Goal: Task Accomplishment & Management: Complete application form

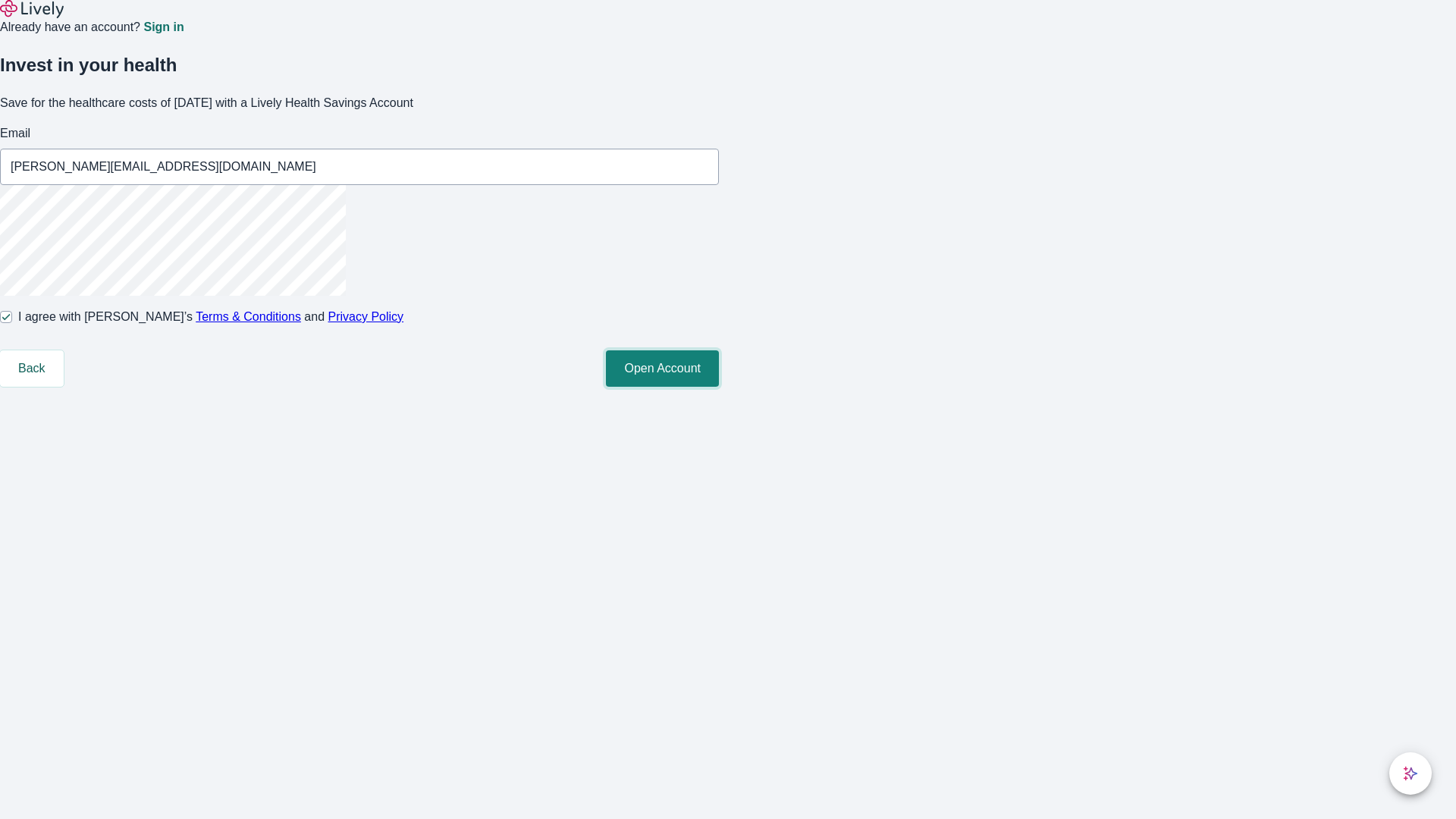
click at [719, 387] on button "Open Account" at bounding box center [663, 367] width 113 height 36
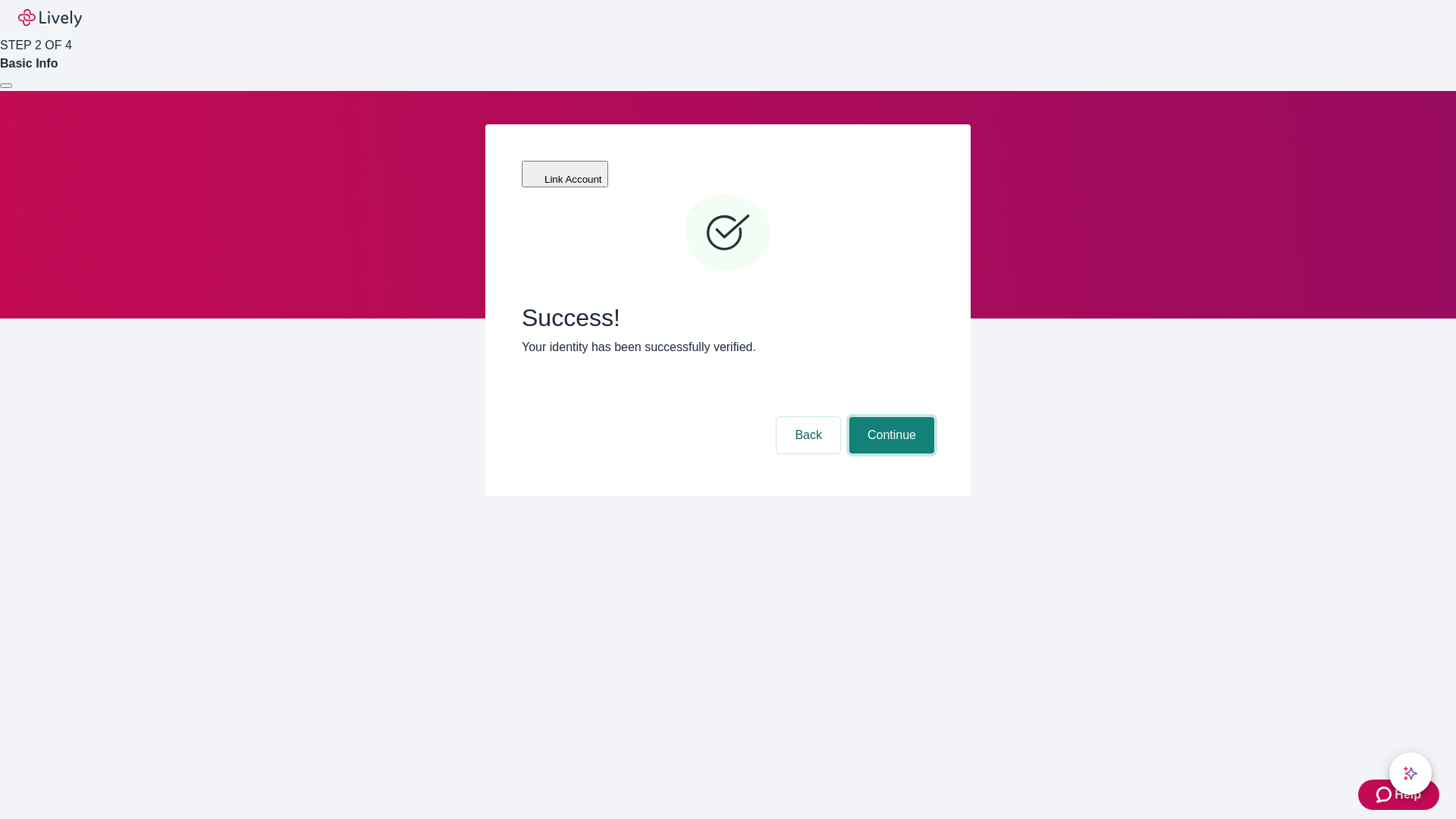
click at [890, 417] on button "Continue" at bounding box center [892, 435] width 85 height 36
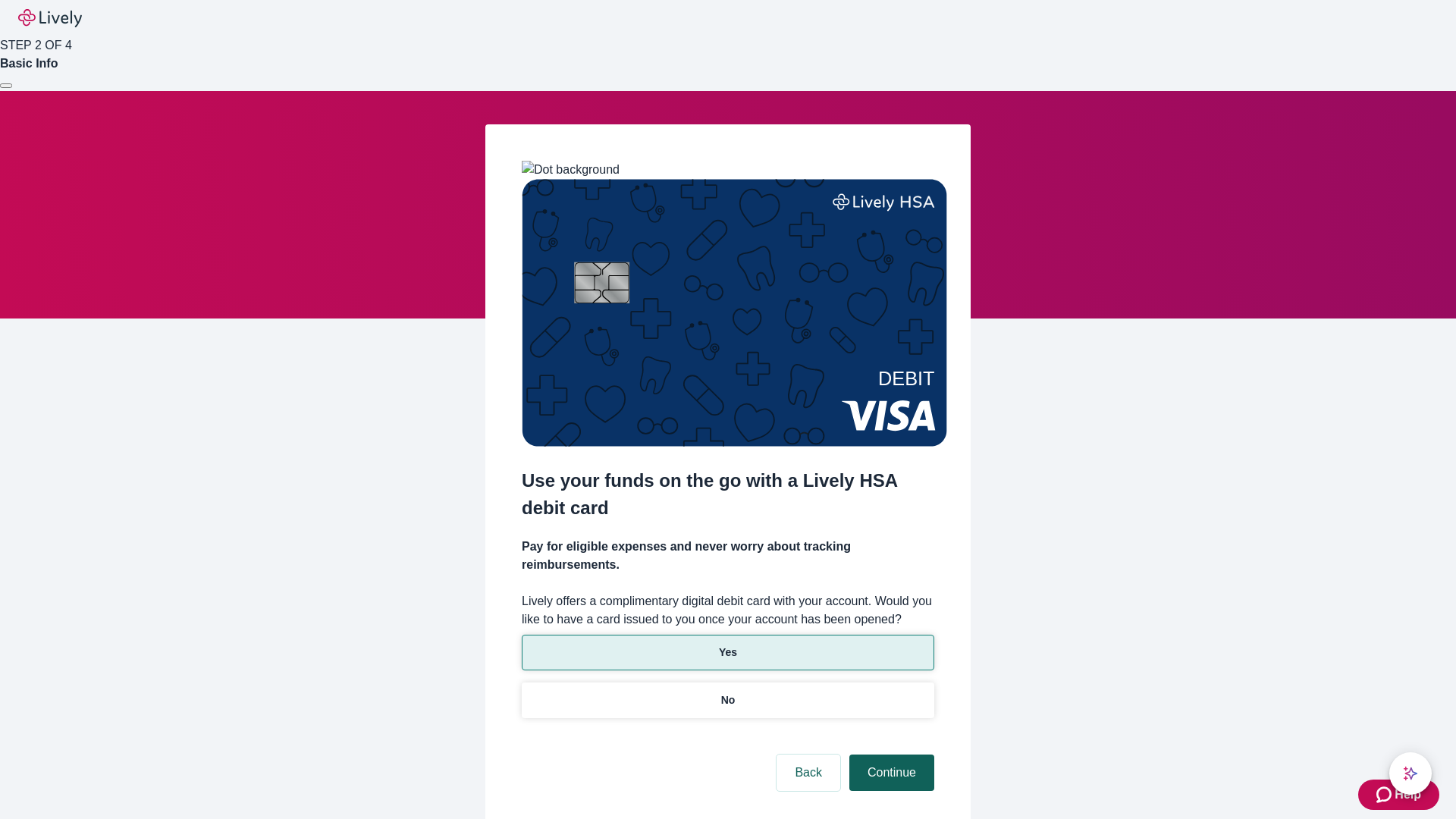
click at [728, 692] on p "No" at bounding box center [728, 700] width 15 height 16
click at [890, 754] on button "Continue" at bounding box center [892, 772] width 85 height 36
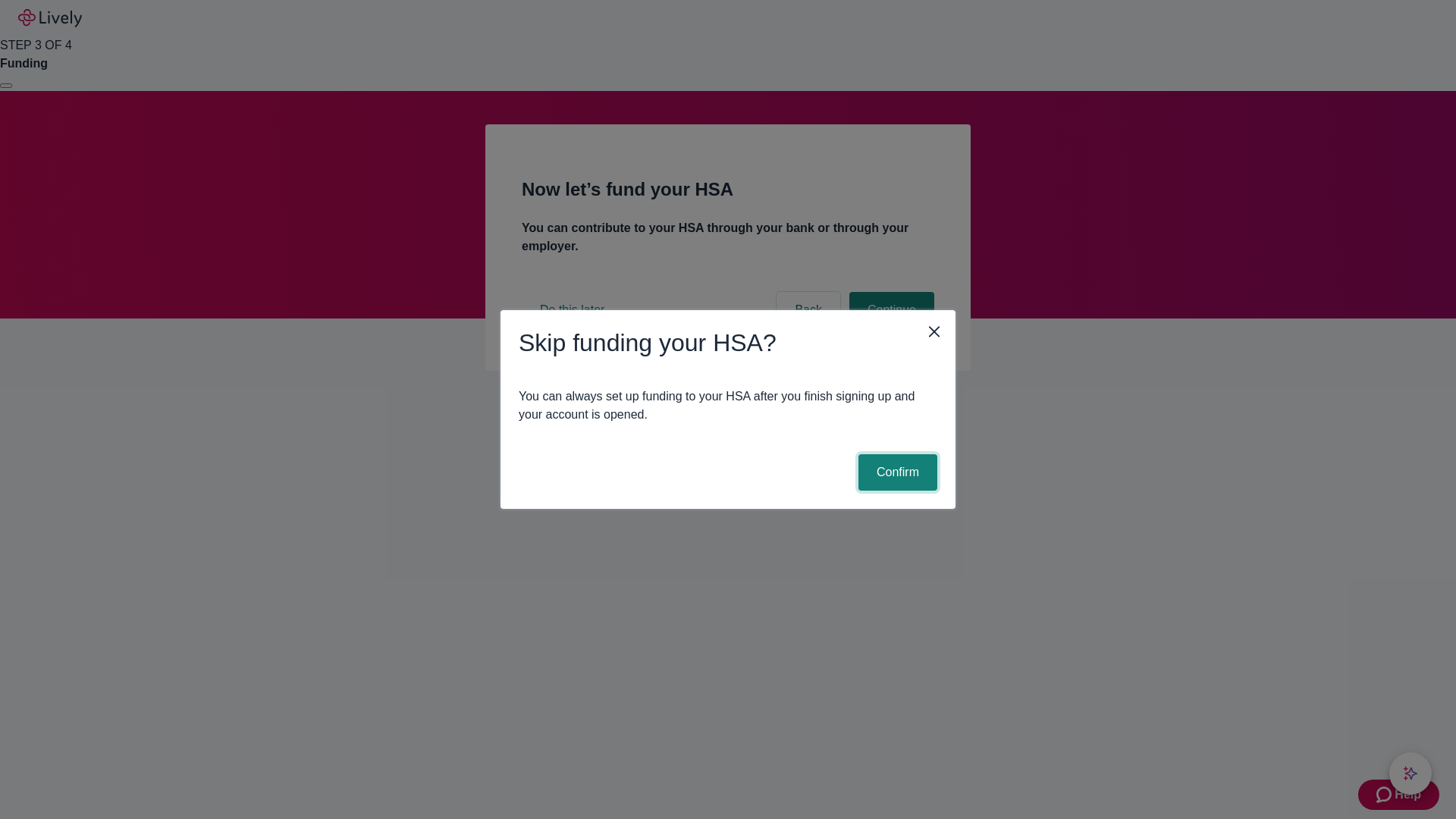
click at [895, 472] on button "Confirm" at bounding box center [897, 472] width 79 height 36
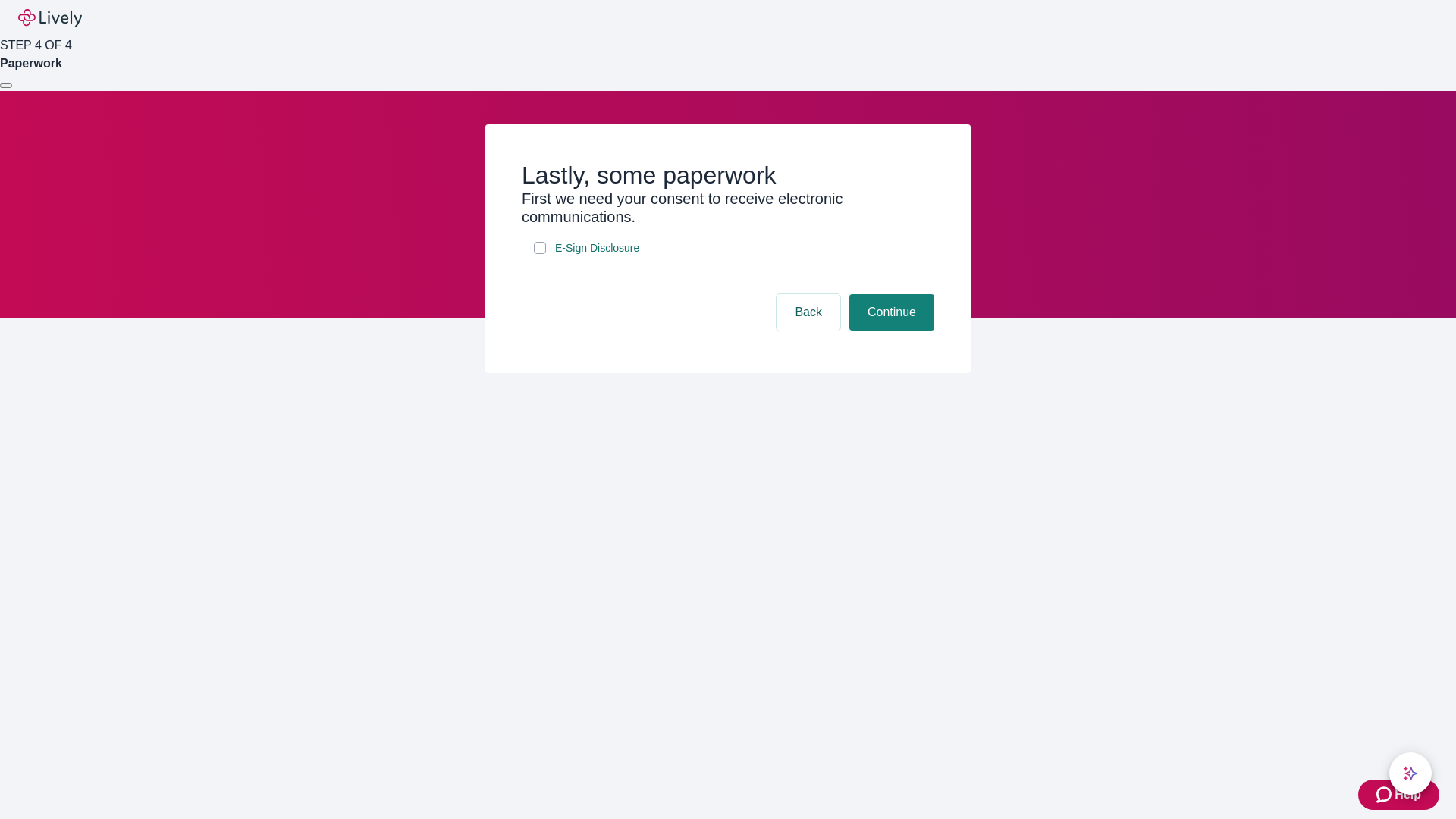
click at [540, 254] on input "E-Sign Disclosure" at bounding box center [540, 247] width 12 height 12
checkbox input "true"
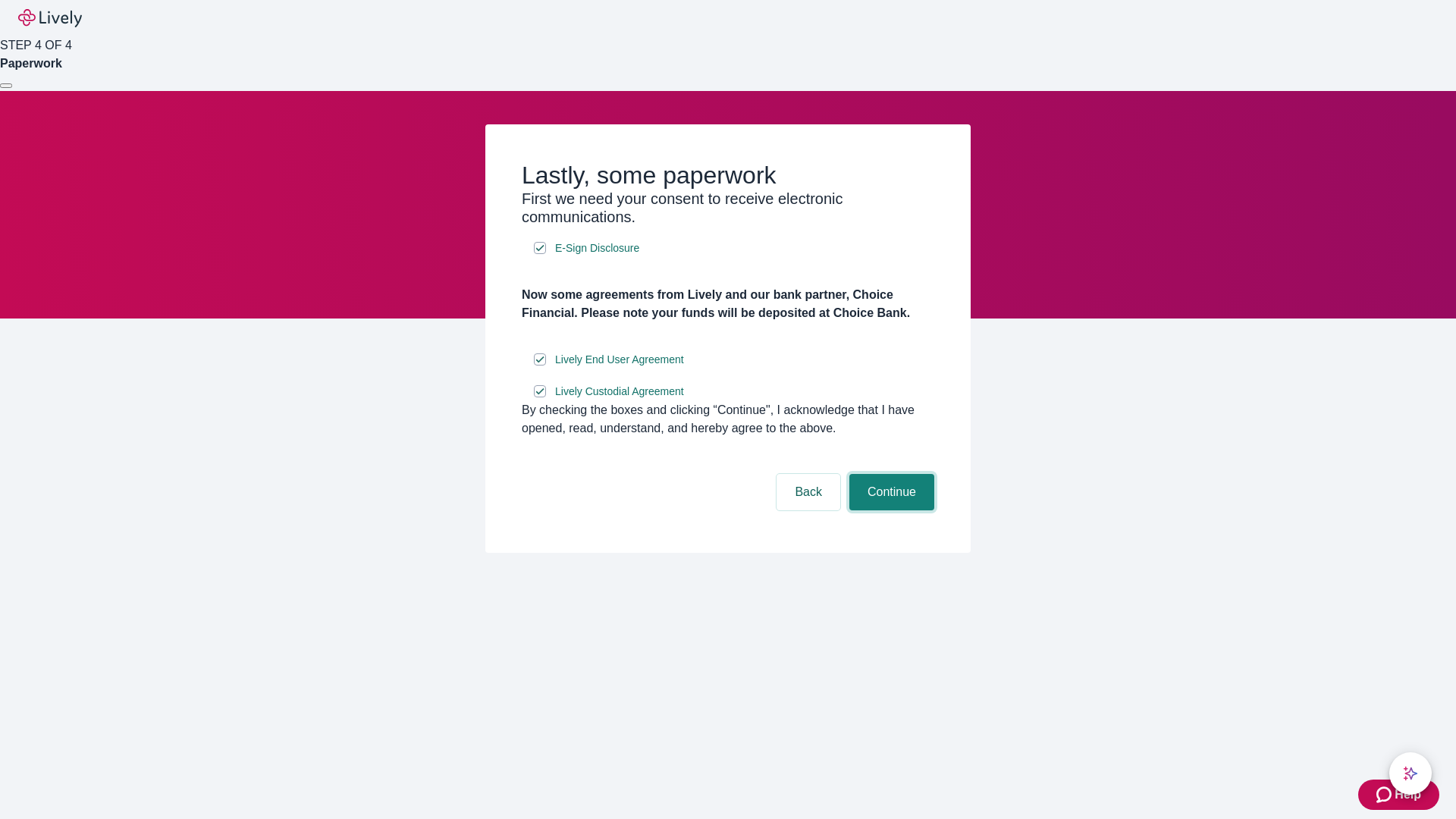
click at [890, 510] on button "Continue" at bounding box center [892, 491] width 85 height 36
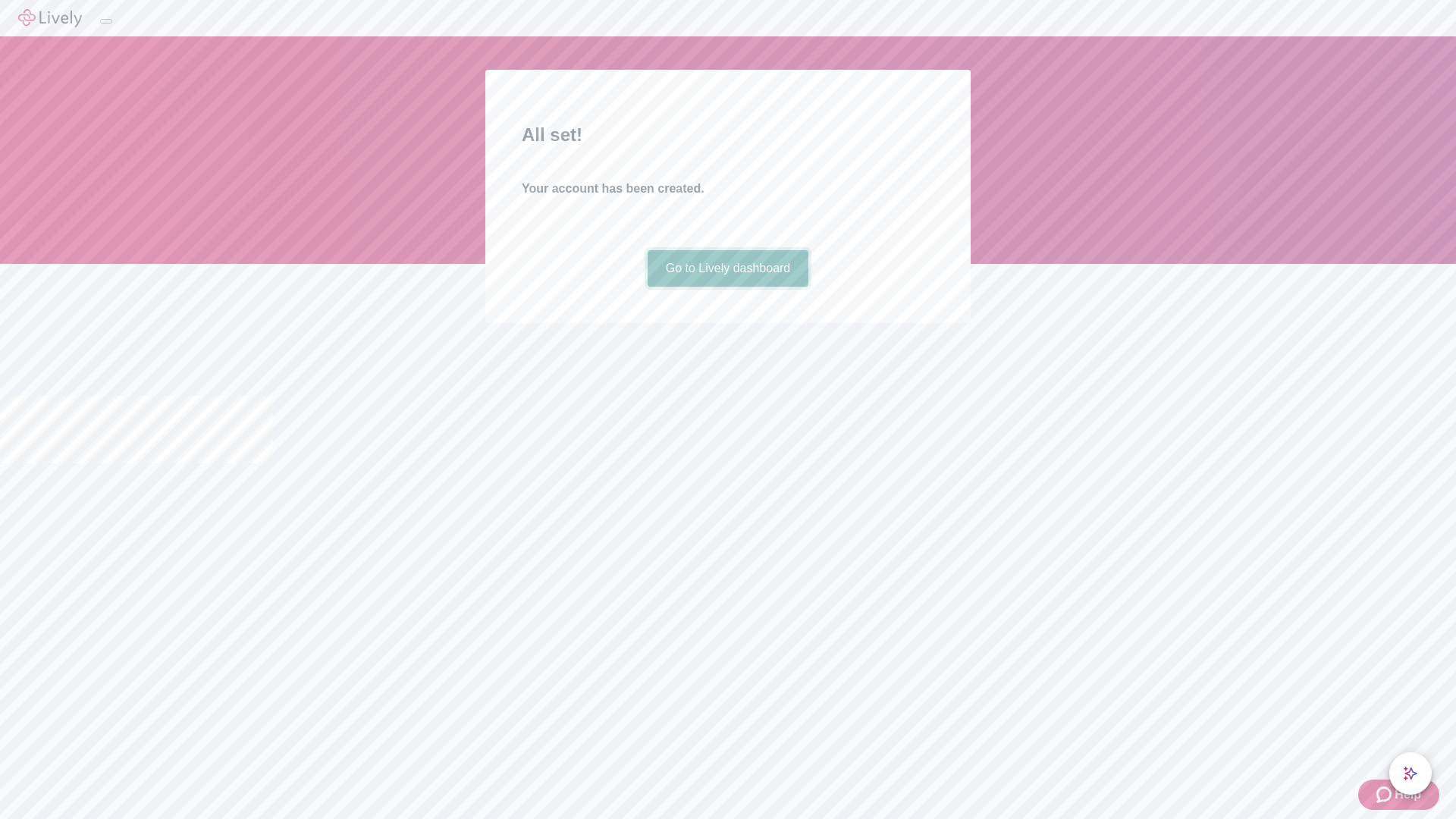
click at [728, 287] on link "Go to Lively dashboard" at bounding box center [728, 267] width 161 height 36
